Goal: Contribute content

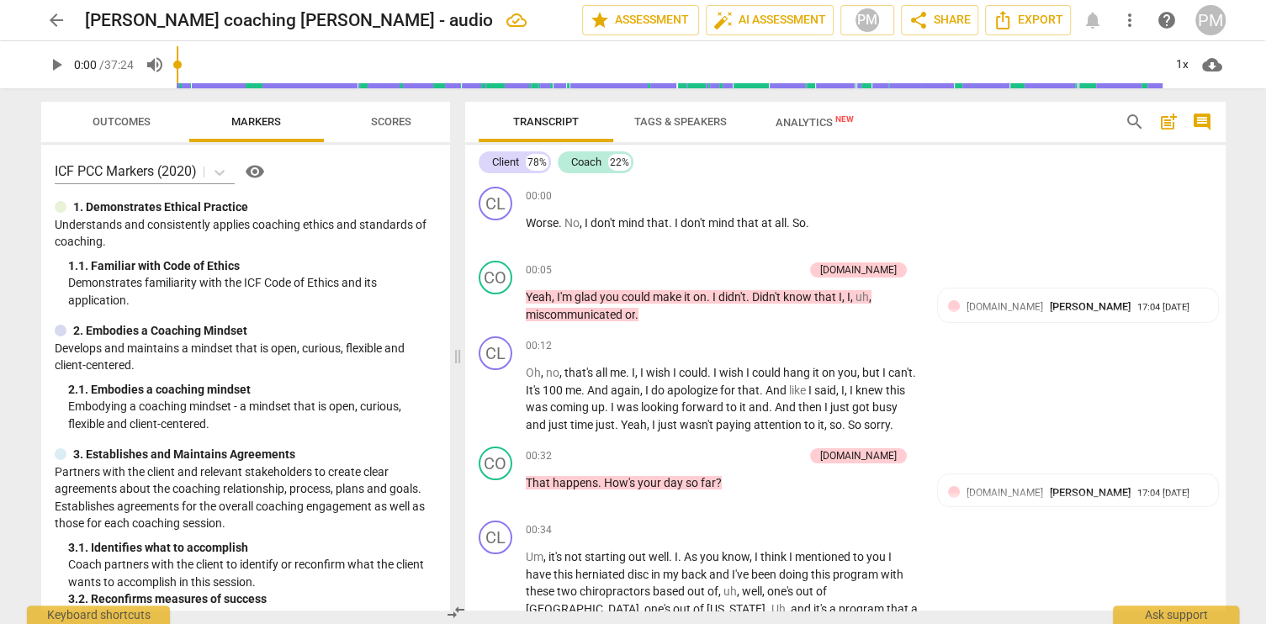
scroll to position [802, 0]
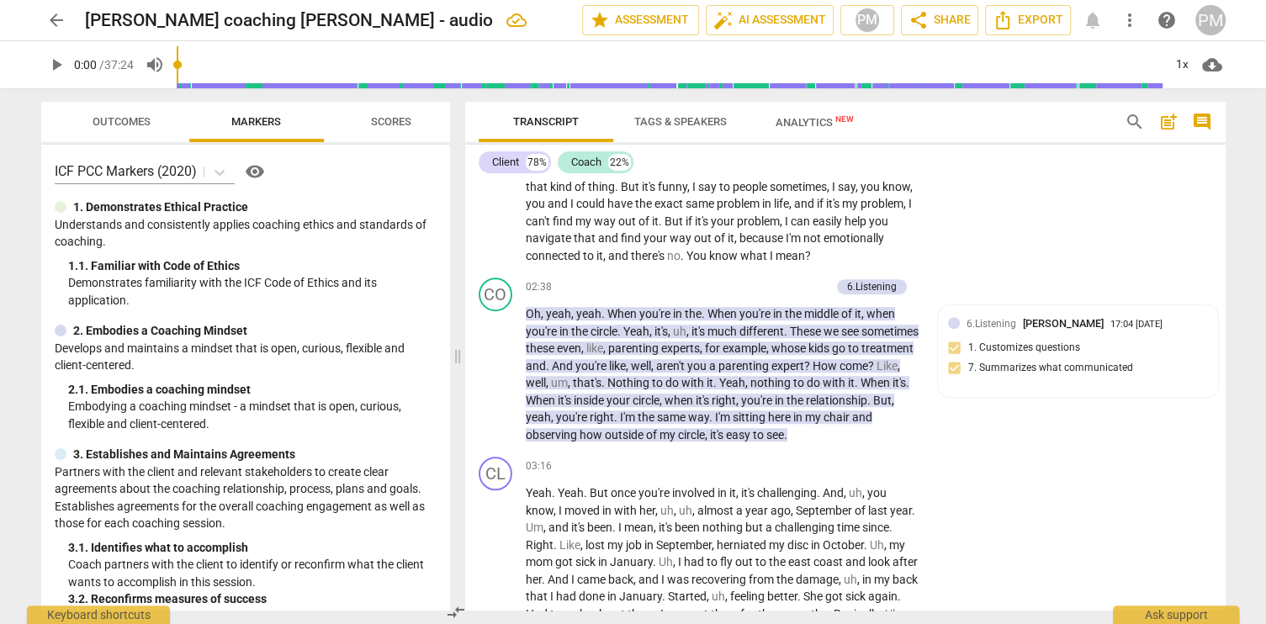
click at [51, 17] on span "arrow_back" at bounding box center [56, 20] width 20 height 20
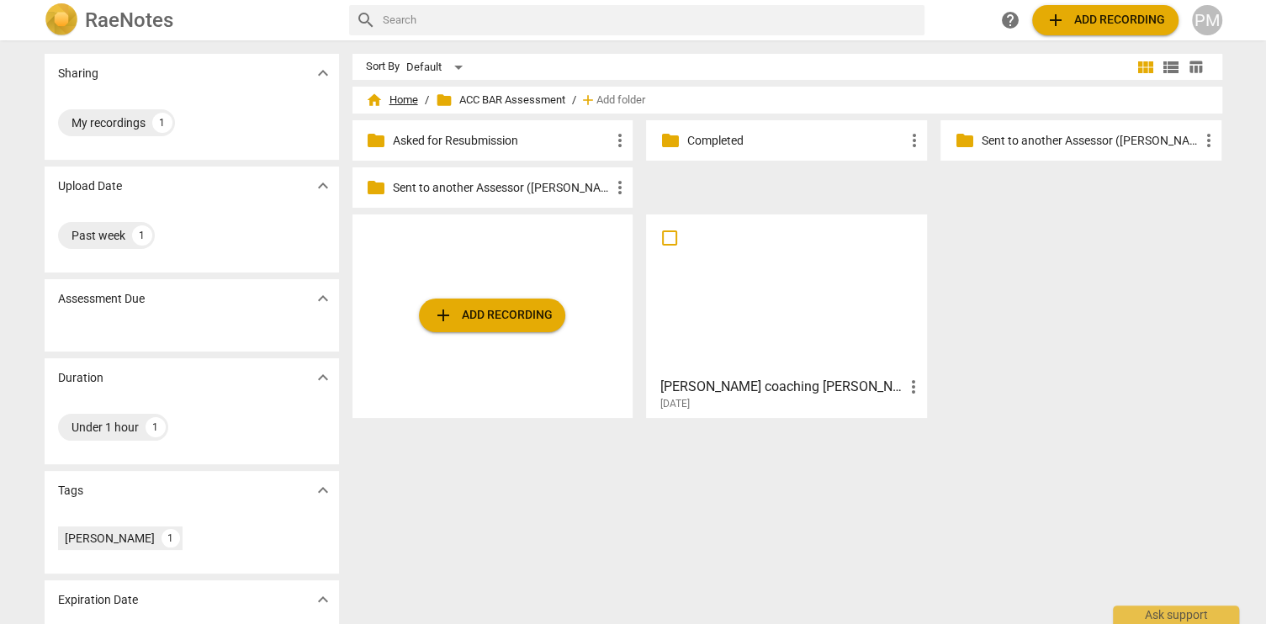
click at [405, 104] on span "home Home" at bounding box center [392, 100] width 52 height 17
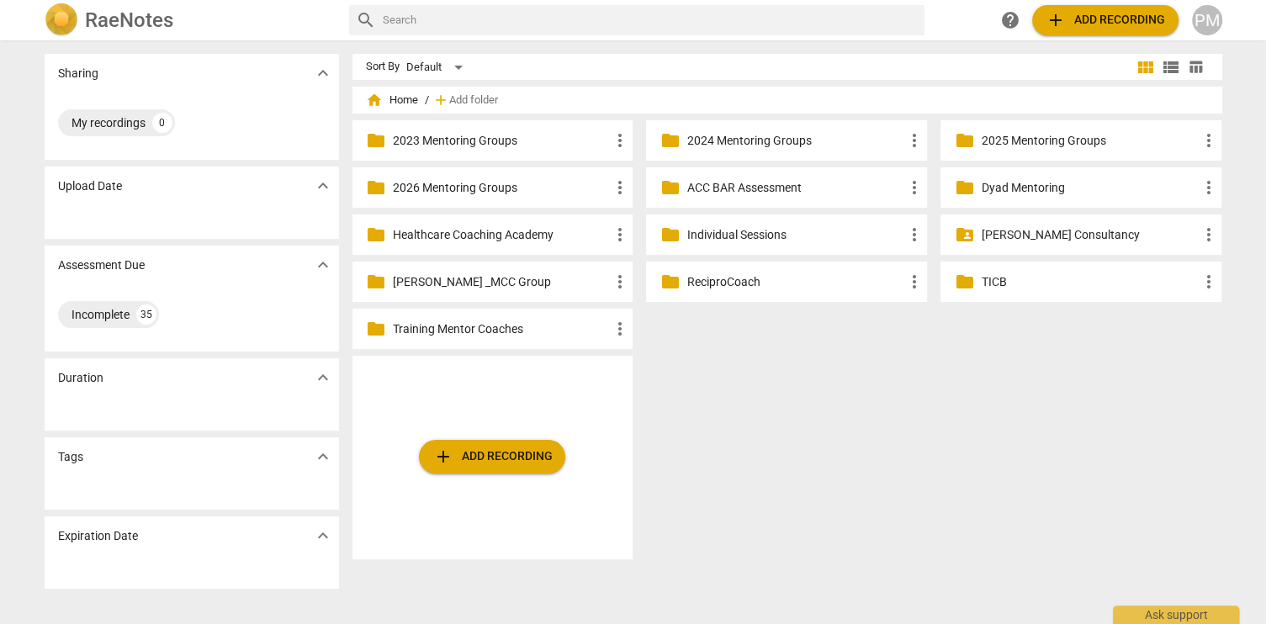
click at [1038, 142] on p "2025 Mentoring Groups" at bounding box center [1089, 141] width 217 height 18
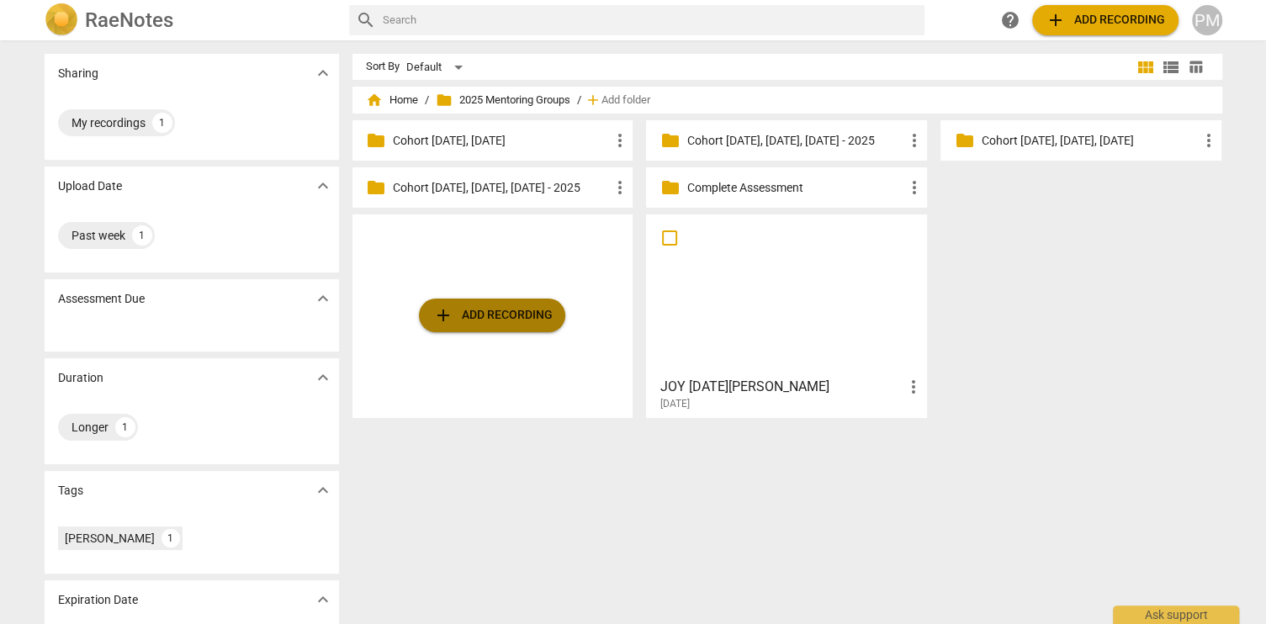
click at [489, 321] on span "add Add recording" at bounding box center [491, 315] width 119 height 20
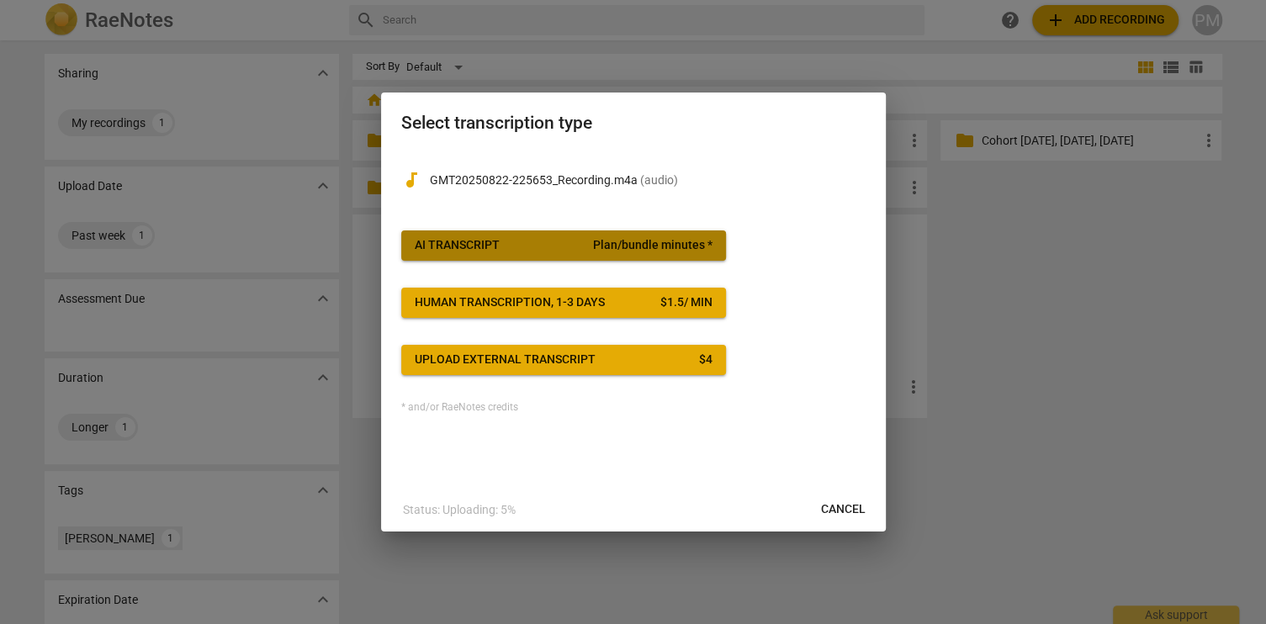
click at [469, 249] on div "AI Transcript" at bounding box center [457, 245] width 85 height 17
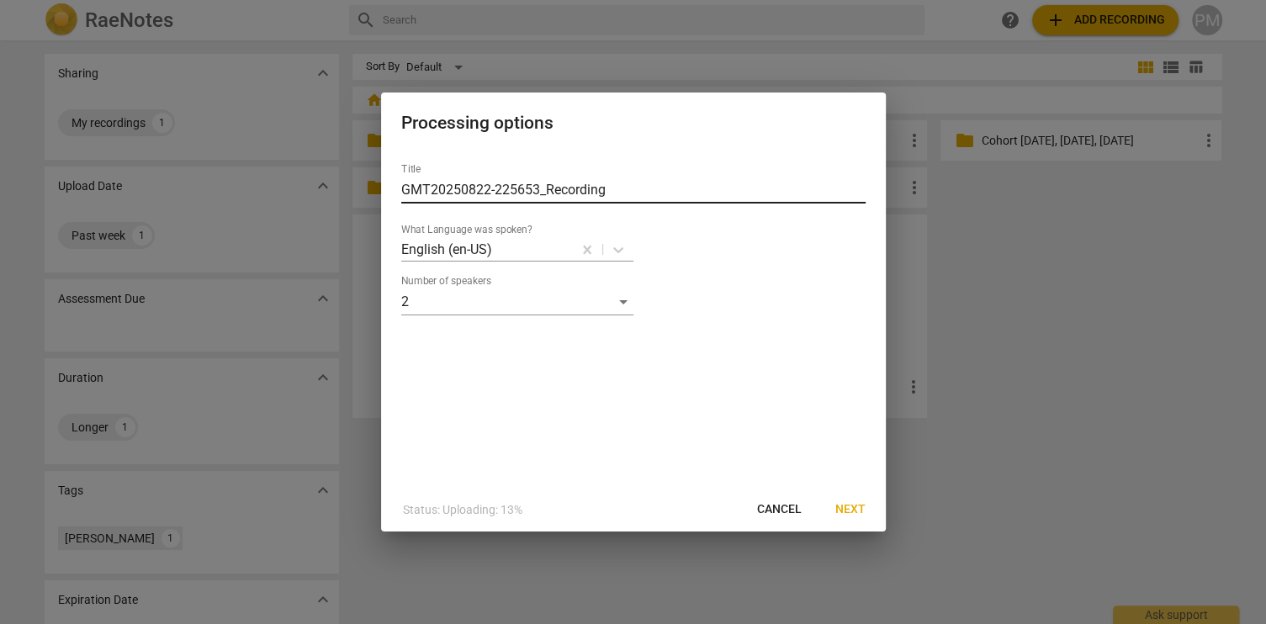
click at [405, 186] on input "GMT20250822-225653_Recording" at bounding box center [633, 190] width 464 height 27
click at [401, 189] on input "GMT20250822-225653_Recording" at bounding box center [633, 190] width 464 height 27
type input "[PERSON_NAME] -GMT20250822-225653_Recording"
click at [851, 513] on span "Next" at bounding box center [850, 509] width 30 height 17
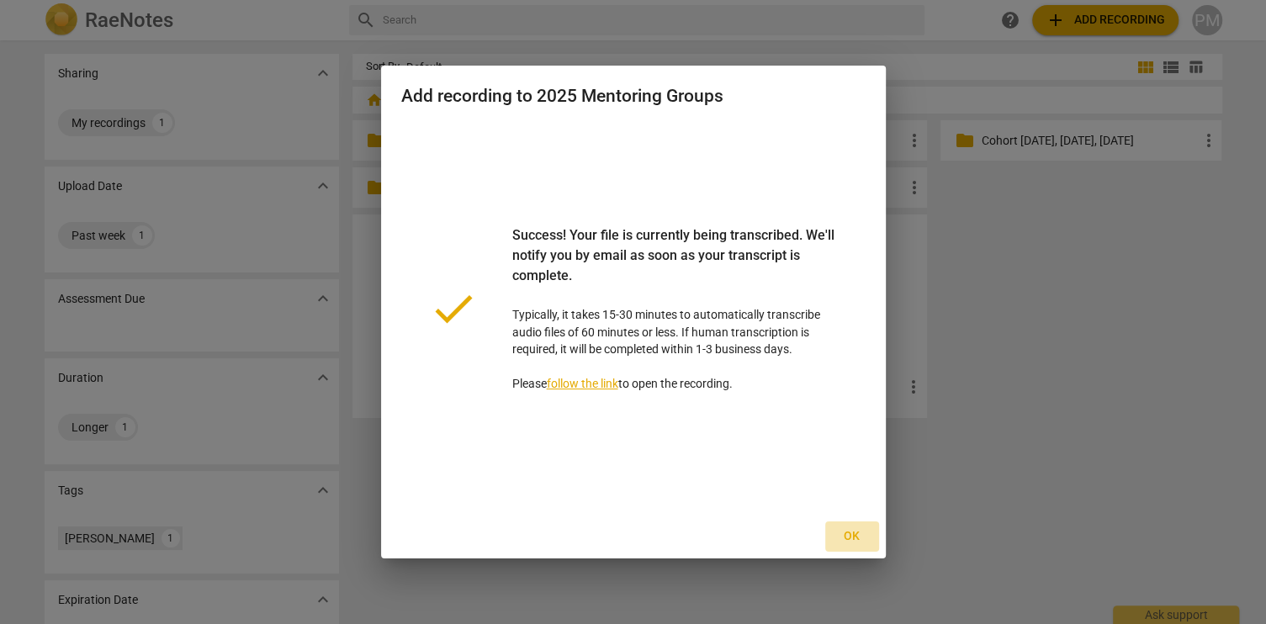
click at [853, 539] on span "Ok" at bounding box center [852, 536] width 27 height 17
